Goal: Task Accomplishment & Management: Use online tool/utility

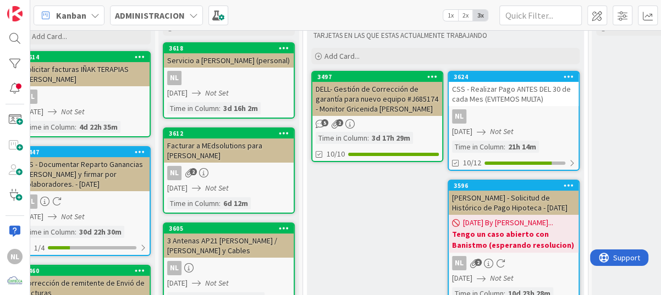
scroll to position [110, 190]
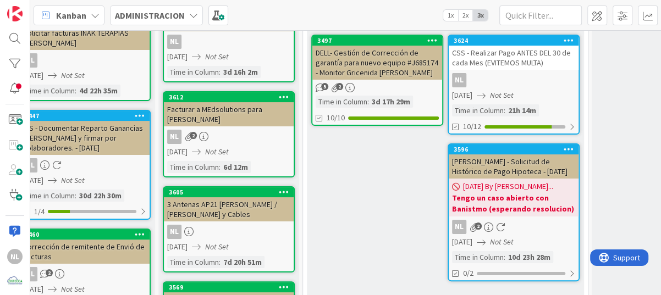
click at [375, 59] on div "DELL- Gestión de Corrección de garantía para nuevo equipo #J685174 - Monitor Gr…" at bounding box center [377, 63] width 130 height 34
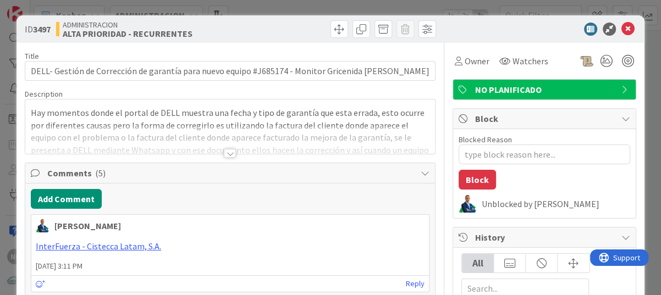
type textarea "x"
click at [621, 29] on icon at bounding box center [627, 29] width 13 height 13
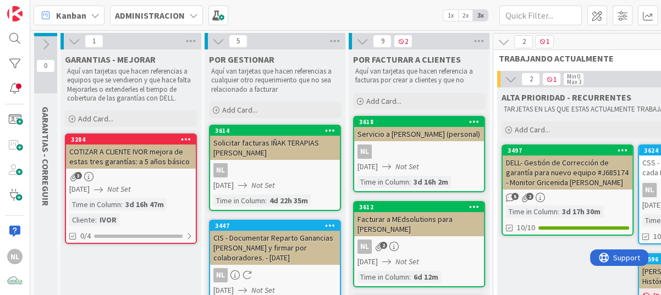
click at [193, 18] on icon at bounding box center [193, 15] width 9 height 9
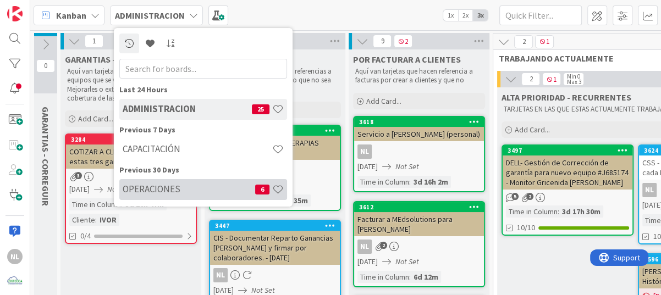
click at [181, 191] on h4 "OPERACIONES" at bounding box center [189, 189] width 133 height 11
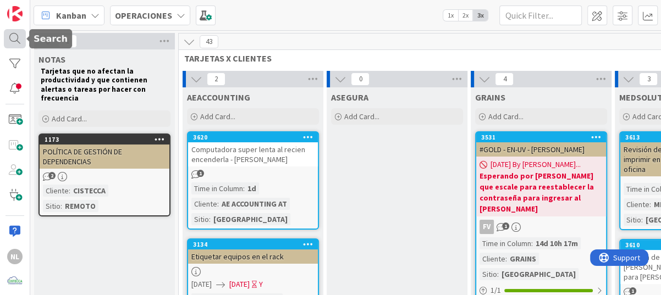
click at [12, 42] on div at bounding box center [15, 39] width 22 height 20
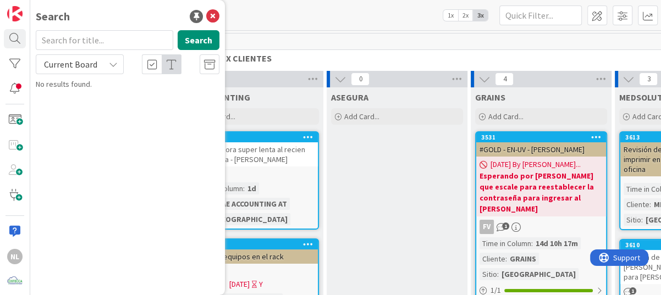
click at [107, 43] on input "text" at bounding box center [104, 40] width 137 height 20
type input "3594"
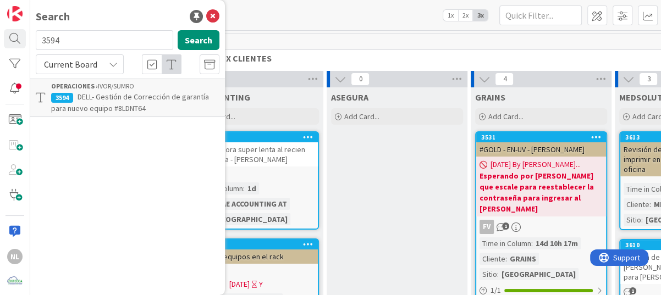
click at [137, 101] on span "DELL- Gestión de Corrección de garantía para nuevo equipo #8LDNT64" at bounding box center [130, 102] width 158 height 21
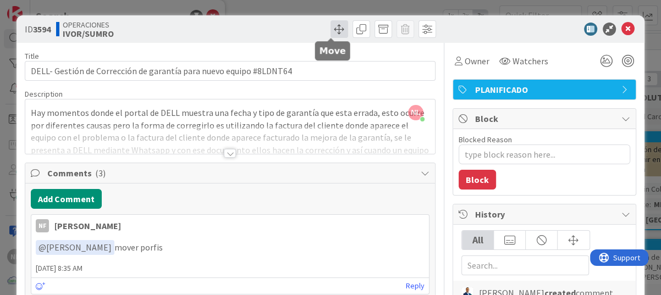
click at [333, 35] on span at bounding box center [339, 29] width 18 height 18
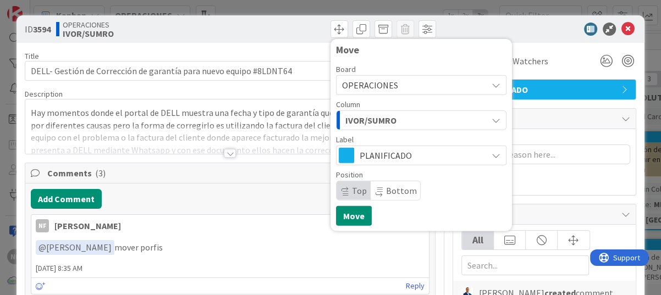
click at [492, 82] on icon at bounding box center [496, 85] width 9 height 9
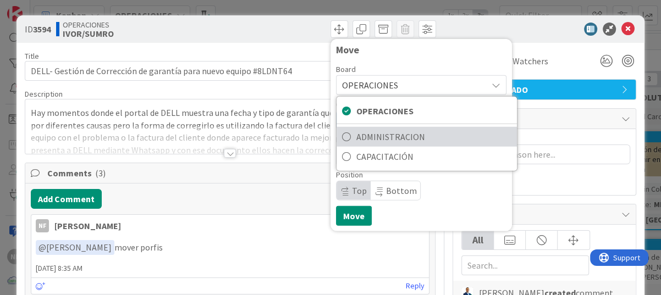
click at [410, 141] on span "ADMINISTRACION" at bounding box center [433, 137] width 155 height 16
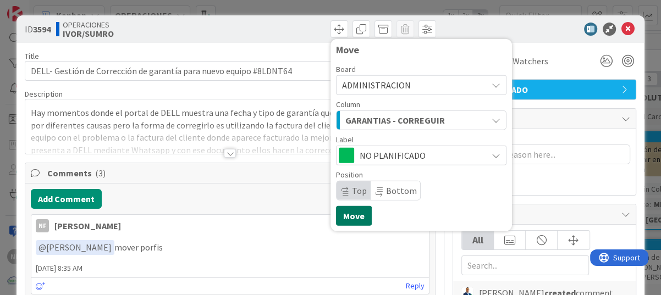
click at [344, 213] on button "Move" at bounding box center [354, 216] width 36 height 20
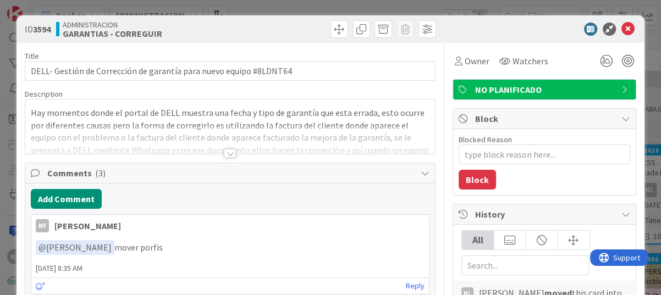
type textarea "x"
click at [622, 28] on icon at bounding box center [627, 29] width 13 height 13
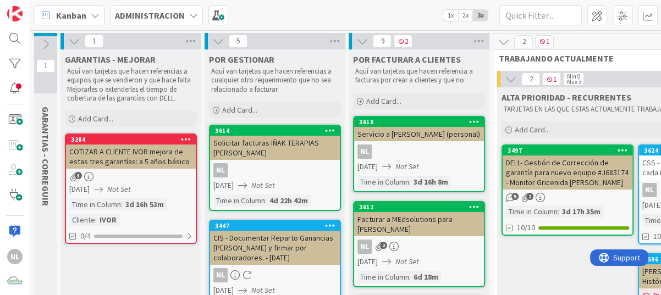
click at [192, 15] on icon at bounding box center [193, 15] width 9 height 9
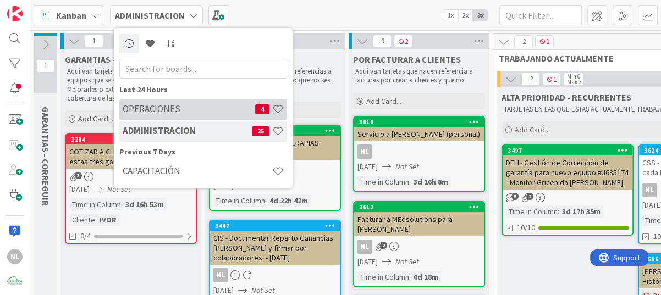
click at [150, 108] on h4 "OPERACIONES" at bounding box center [189, 108] width 133 height 11
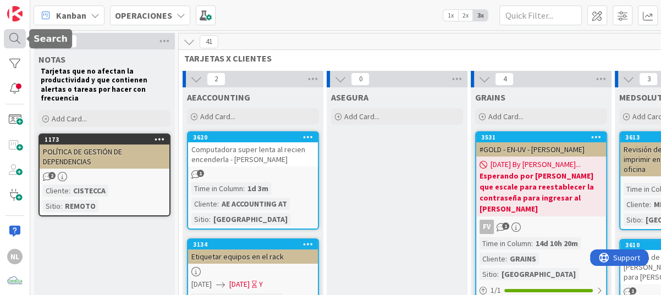
click at [13, 40] on div at bounding box center [15, 39] width 22 height 20
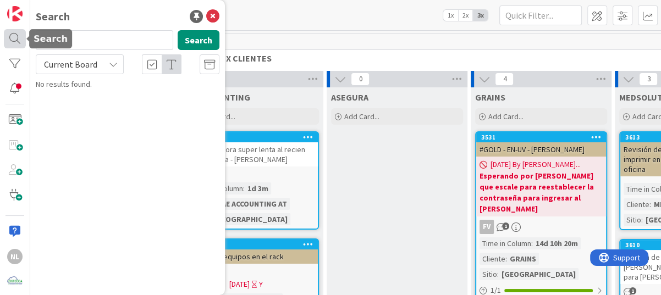
drag, startPoint x: 65, startPoint y: 41, endPoint x: 19, endPoint y: 40, distance: 45.7
click at [19, 40] on div "NL Search 3594 Search Current Board No results found." at bounding box center [15, 147] width 30 height 295
click at [290, 12] on div "Kanban OPERACIONES 1x 2x 3x" at bounding box center [345, 15] width 631 height 30
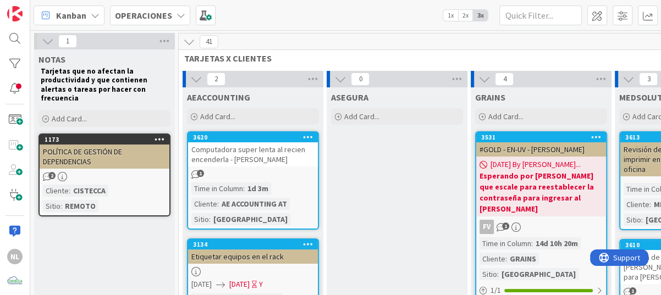
click at [177, 15] on icon at bounding box center [181, 15] width 9 height 9
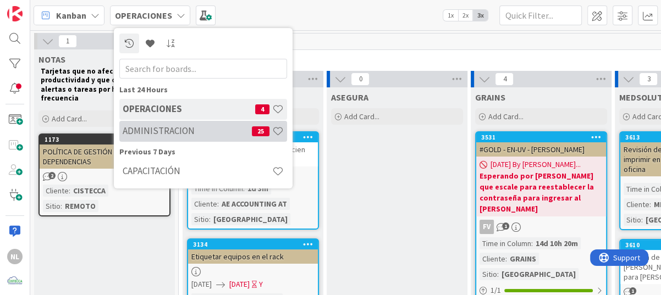
click at [153, 130] on h4 "ADMINISTRACION" at bounding box center [187, 130] width 129 height 11
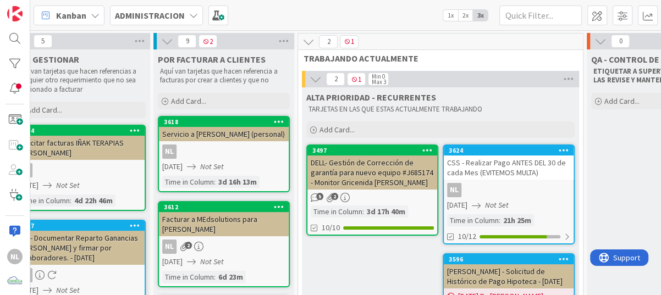
scroll to position [55, 195]
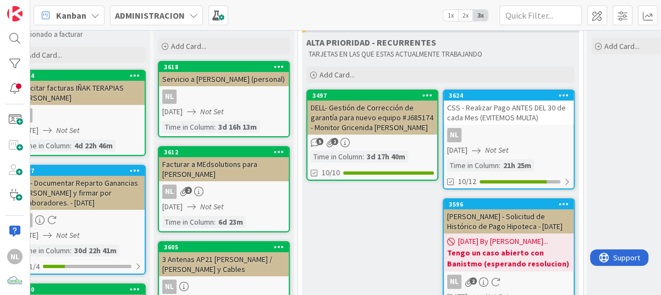
click at [385, 135] on link "3497 DELL- Gestión de Corrección de garantía para nuevo equipo #J685174 - Monit…" at bounding box center [372, 135] width 132 height 91
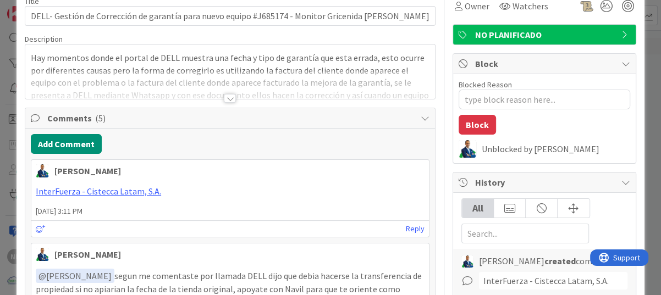
scroll to position [165, 0]
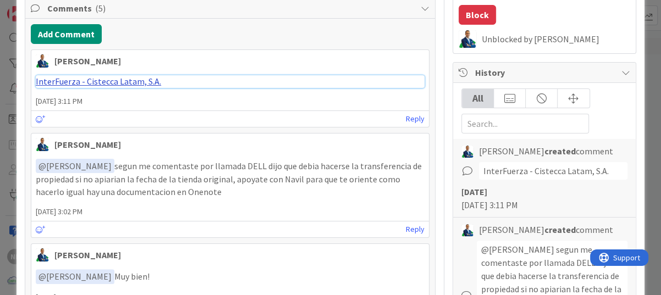
click at [100, 82] on link "InterFuerza - Cistecca Latam, S.A." at bounding box center [98, 81] width 125 height 11
click at [353, 240] on div "Gabriel Adrian 15 August 2025 3:11 PM InterFuerza - Cistecca Latam, S.A. 15 Aug…" at bounding box center [230, 277] width 399 height 456
click at [366, 266] on div "﻿ @ Nubia Lopez ﻿ Muy bien!" at bounding box center [230, 277] width 398 height 24
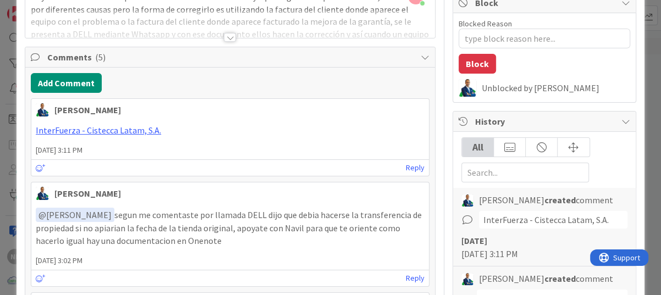
scroll to position [110, 0]
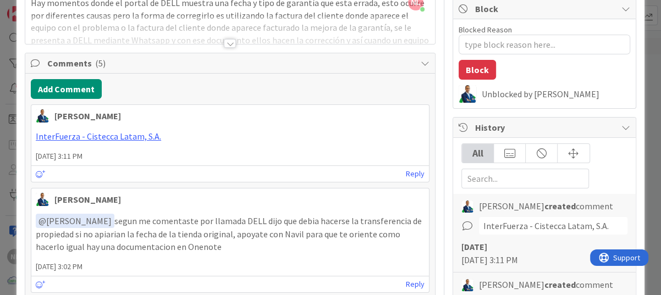
click at [224, 46] on div at bounding box center [230, 43] width 12 height 9
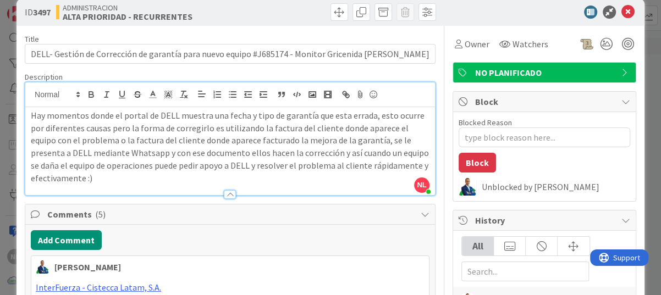
scroll to position [0, 0]
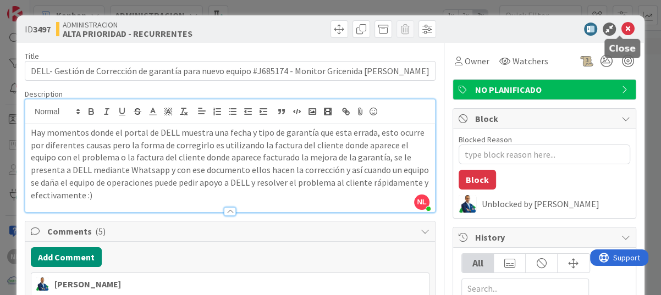
click at [625, 27] on icon at bounding box center [627, 29] width 13 height 13
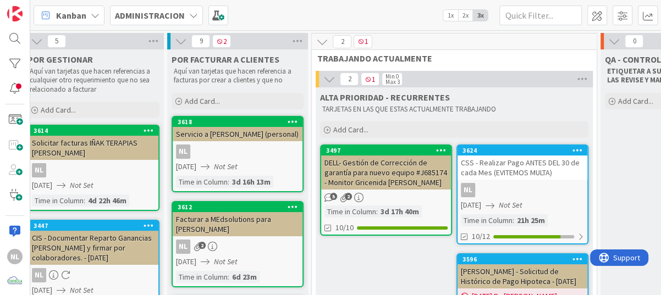
scroll to position [0, 191]
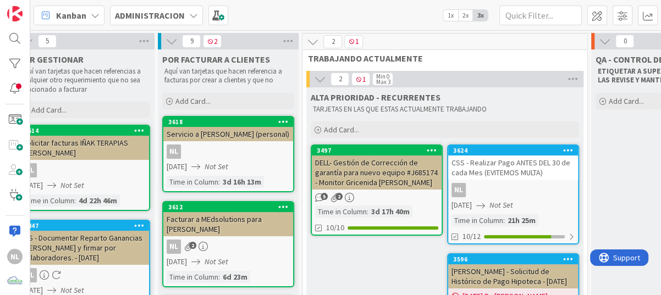
click at [522, 193] on div "NL" at bounding box center [513, 190] width 130 height 14
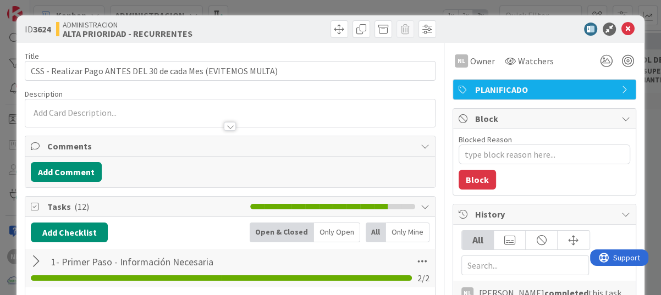
type textarea "x"
click at [621, 31] on icon at bounding box center [627, 29] width 13 height 13
